Goal: Information Seeking & Learning: Learn about a topic

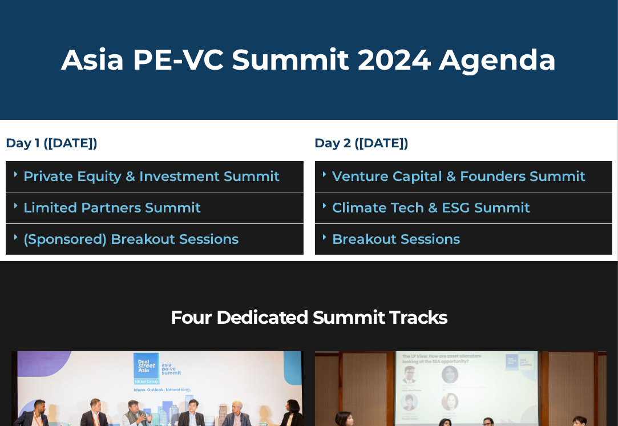
click at [14, 207] on icon at bounding box center [15, 205] width 3 height 9
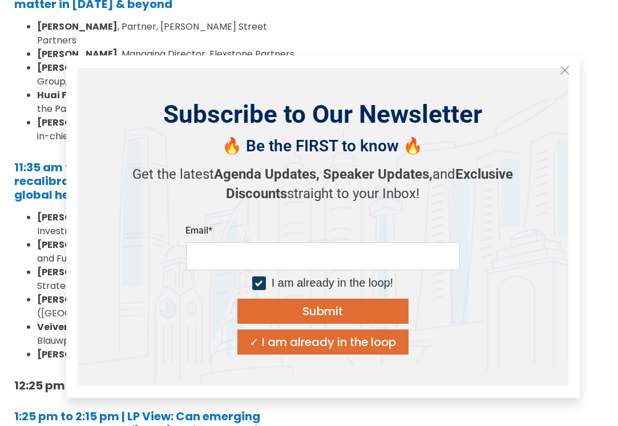
scroll to position [399, 0]
click at [566, 72] on line "Close" at bounding box center [564, 70] width 8 height 8
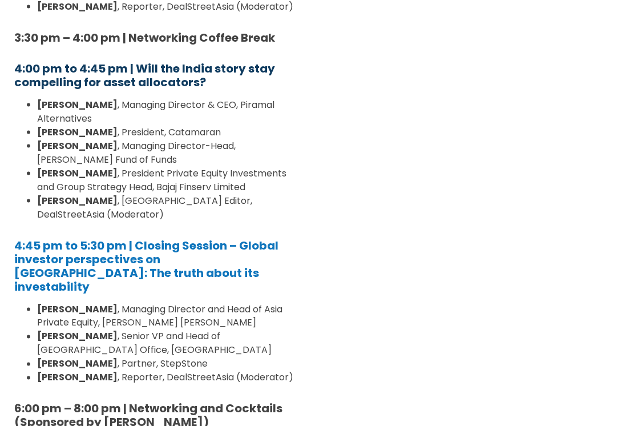
scroll to position [1369, 0]
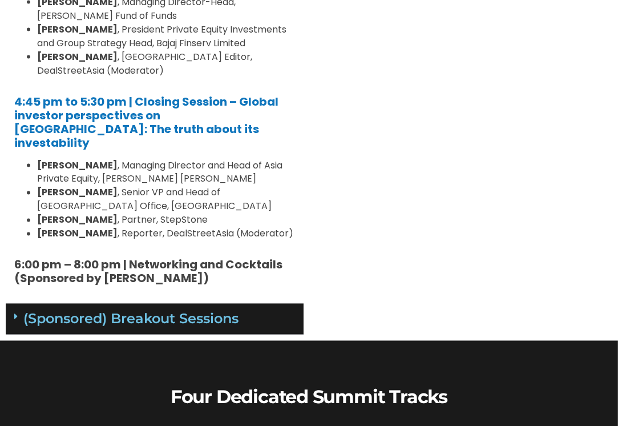
click at [9, 303] on div "(Sponsored) Breakout Sessions" at bounding box center [155, 318] width 298 height 31
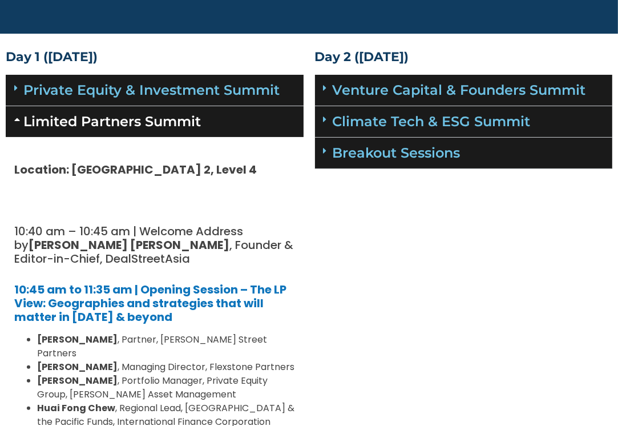
scroll to position [0, 0]
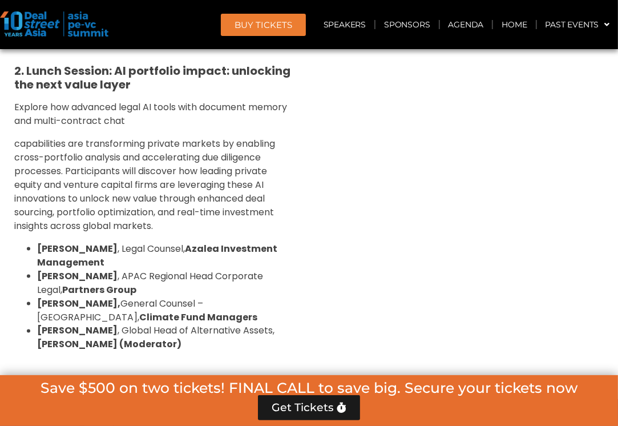
scroll to position [1167, 0]
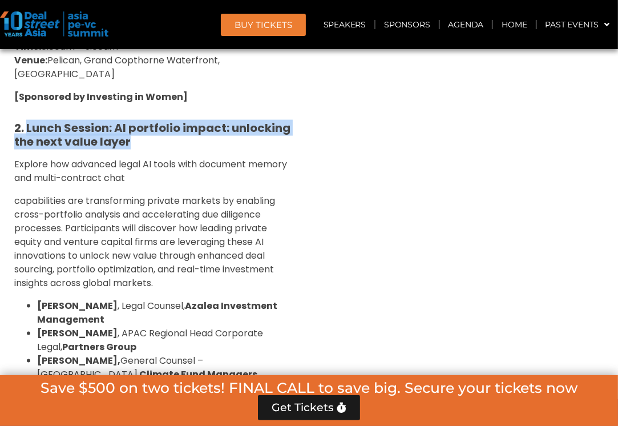
drag, startPoint x: 26, startPoint y: 107, endPoint x: 133, endPoint y: 125, distance: 108.3
click at [133, 125] on h5 "2. Lunch Session: AI portfolio impact: unlocking the next value layer" at bounding box center [154, 134] width 281 height 27
copy strong "Lunch Session: AI portfolio impact: unlocking the next value layer"
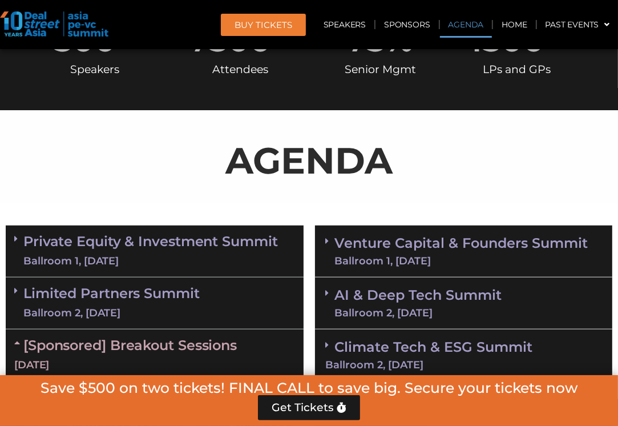
scroll to position [711, 0]
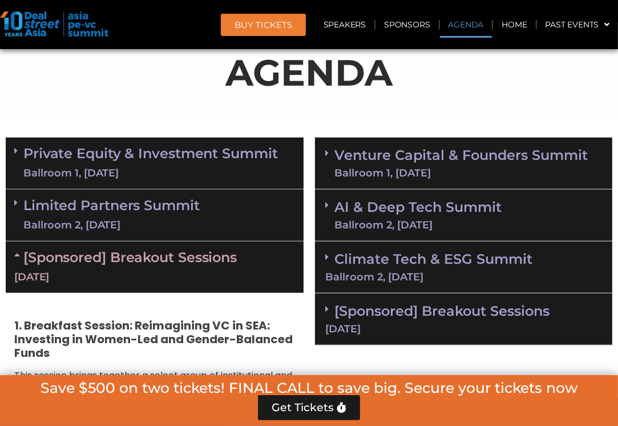
click at [14, 202] on div "Limited Partners [GEOGRAPHIC_DATA] 2, [DATE]" at bounding box center [155, 215] width 298 height 52
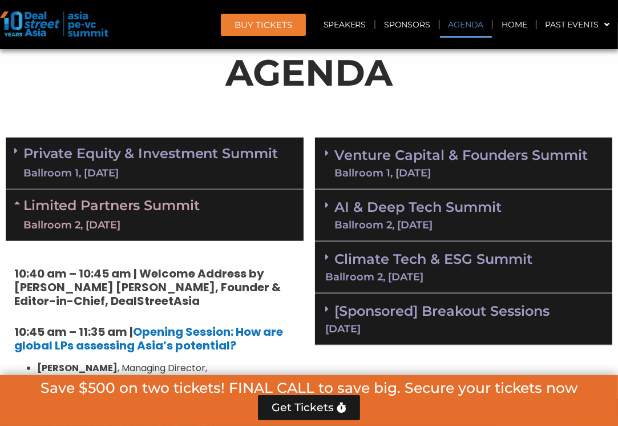
click at [16, 149] on icon at bounding box center [15, 150] width 3 height 9
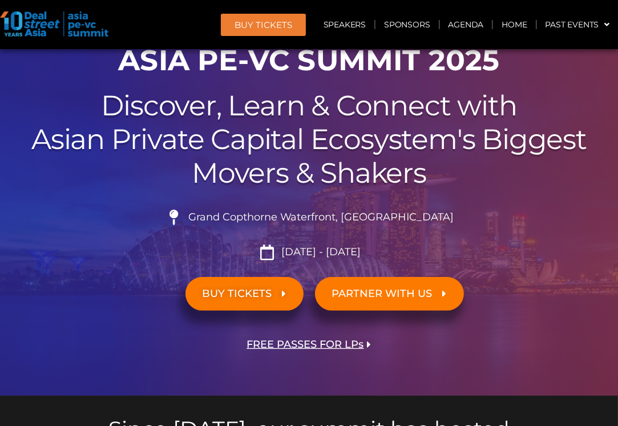
scroll to position [0, 0]
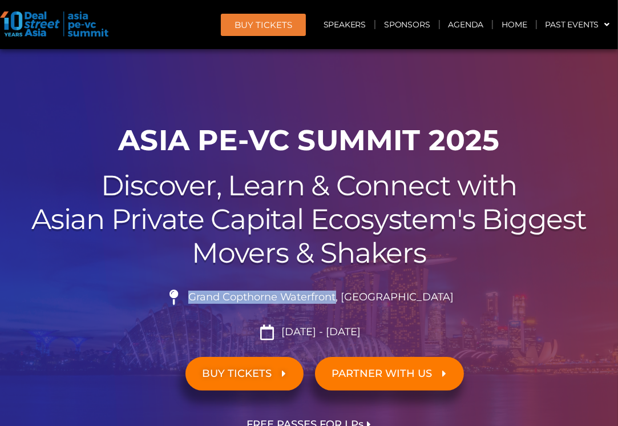
drag, startPoint x: 217, startPoint y: 298, endPoint x: 365, endPoint y: 299, distance: 148.3
click at [365, 299] on span "Grand Copthorne Waterfront, [GEOGRAPHIC_DATA]​" at bounding box center [319, 297] width 269 height 13
copy span "Grand Copthorne Waterfront"
